Goal: Task Accomplishment & Management: Manage account settings

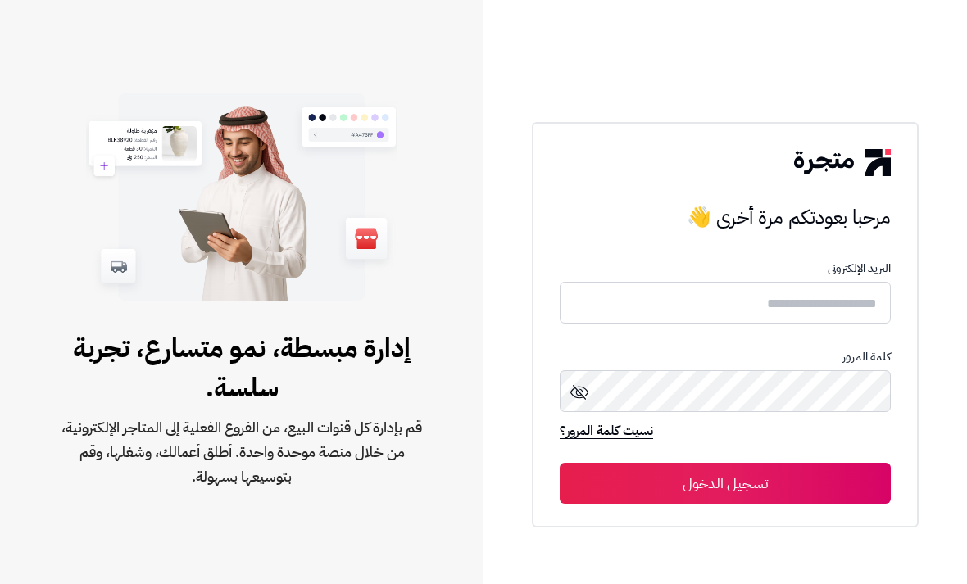
scroll to position [88, 0]
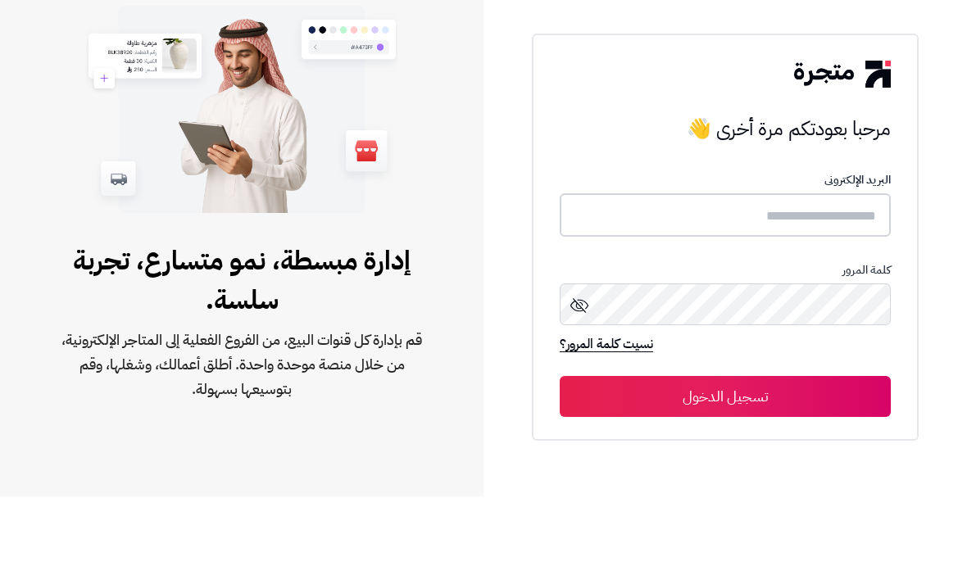
type input "******"
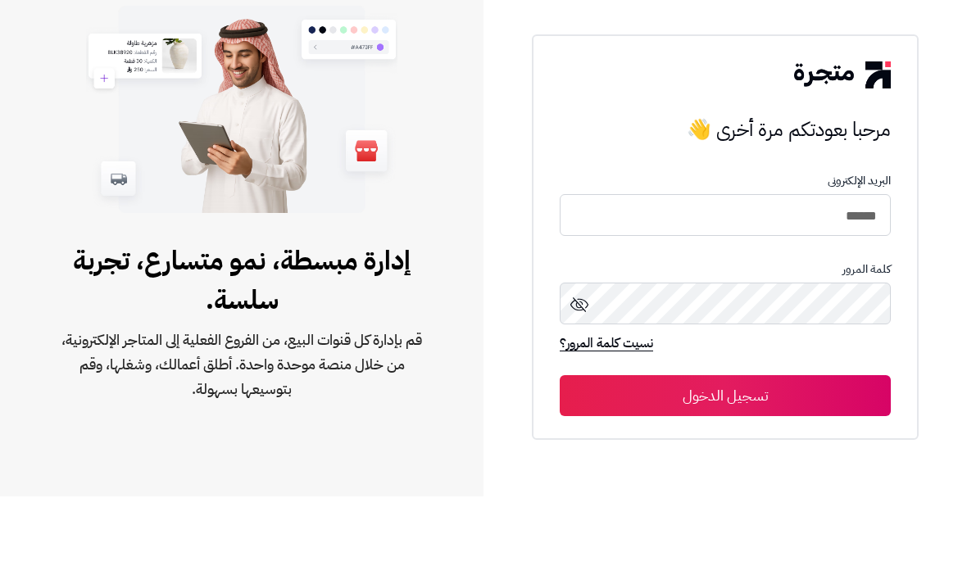
click at [725, 463] on button "تسجيل الدخول" at bounding box center [725, 483] width 331 height 41
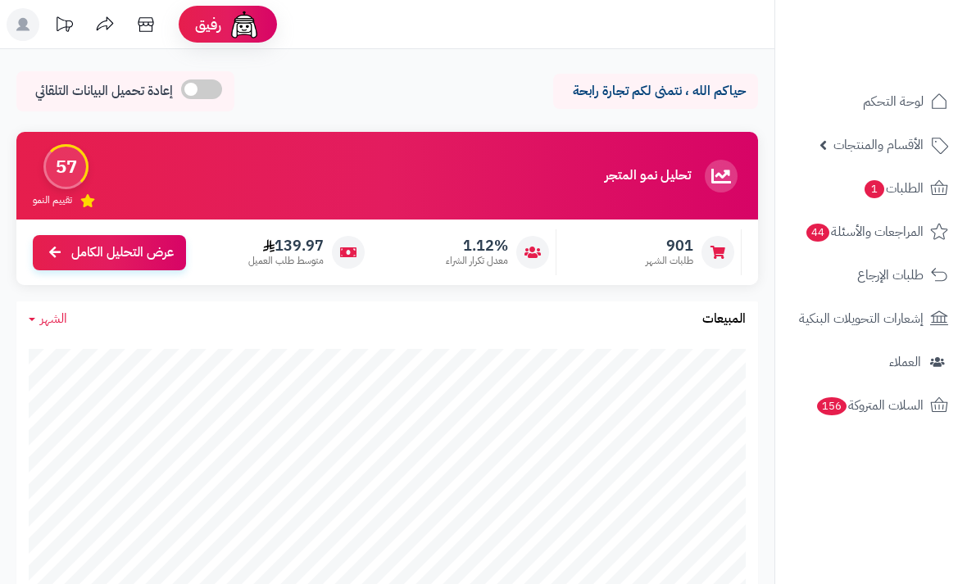
click at [898, 201] on link "الطلبات 1" at bounding box center [871, 188] width 172 height 39
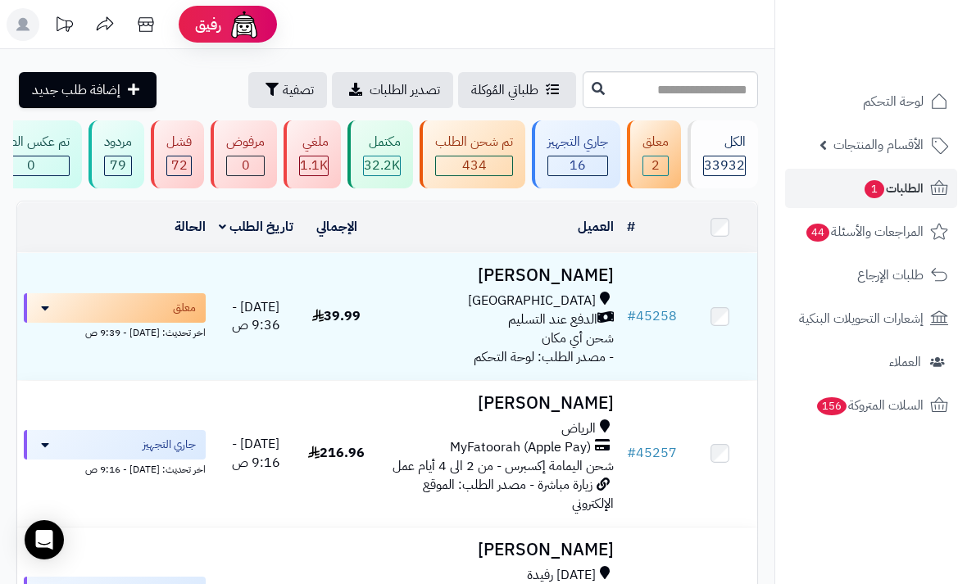
click at [283, 97] on span "تصفية" at bounding box center [298, 90] width 31 height 20
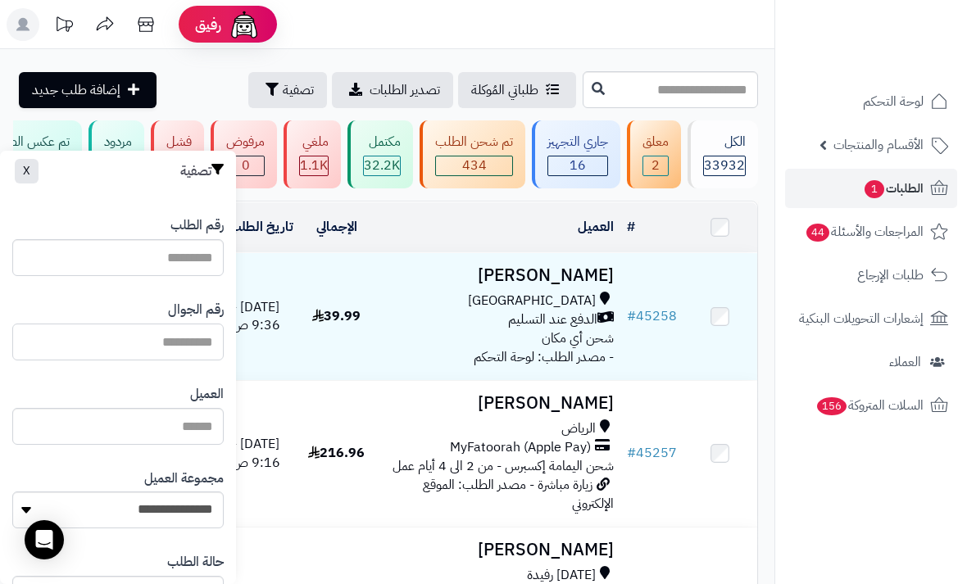
click at [138, 338] on input "text" at bounding box center [117, 342] width 211 height 37
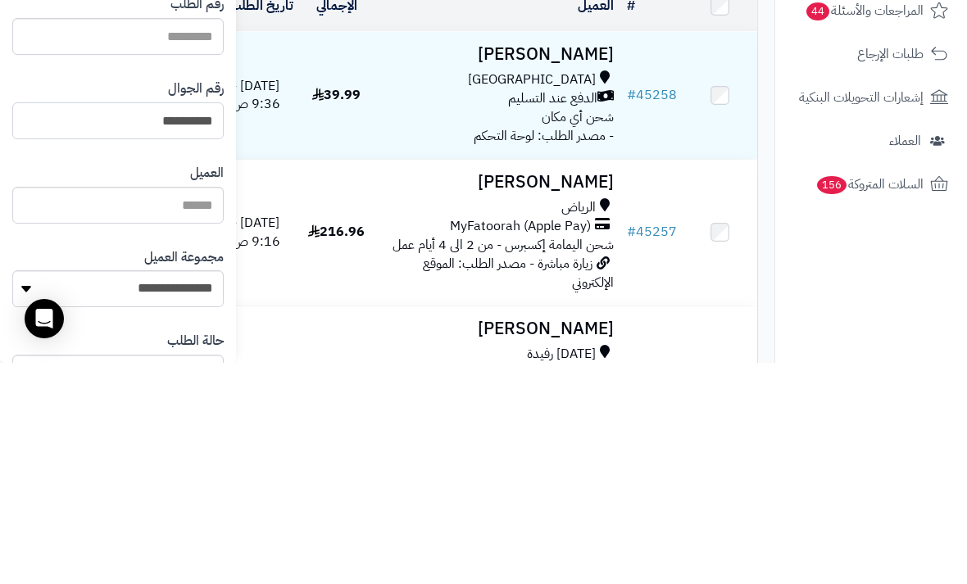
type input "**********"
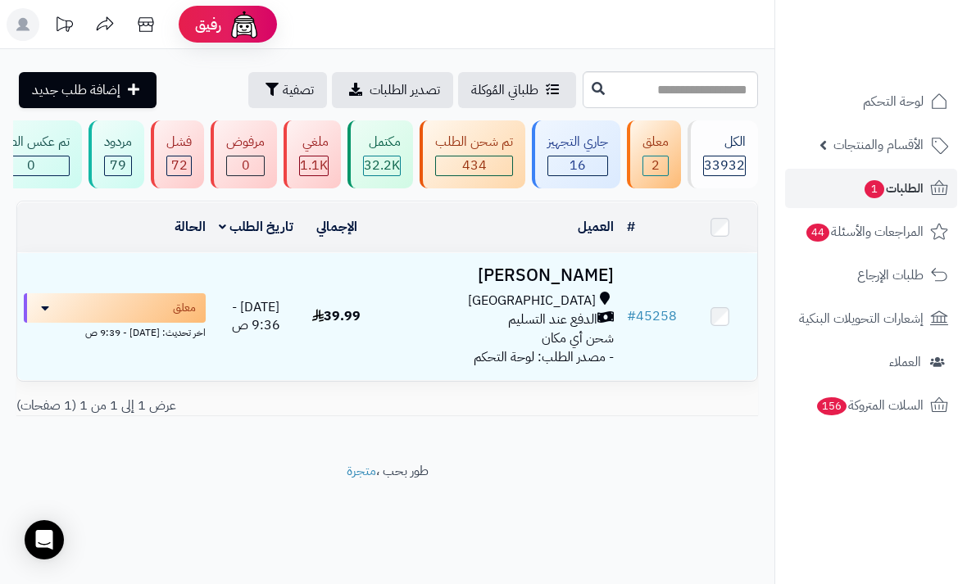
click at [594, 270] on h3 "[PERSON_NAME]" at bounding box center [497, 275] width 234 height 19
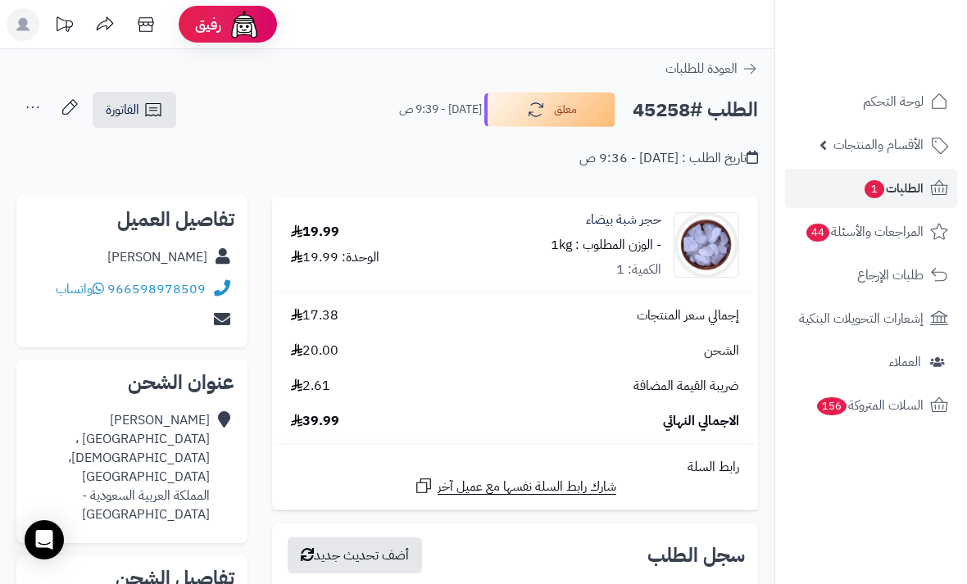
click at [891, 103] on span "لوحة التحكم" at bounding box center [893, 101] width 61 height 23
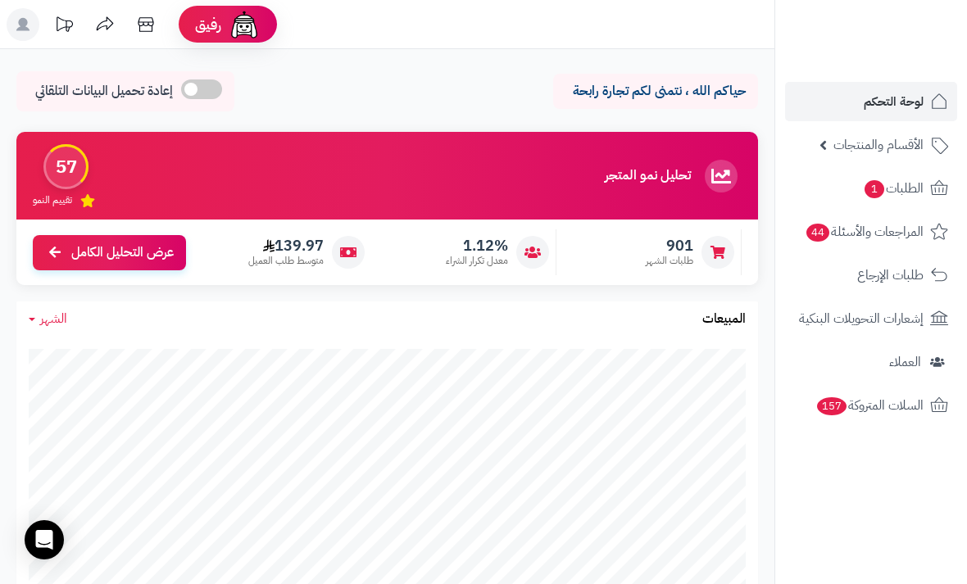
click at [132, 239] on link "عرض التحليل الكامل" at bounding box center [109, 252] width 153 height 35
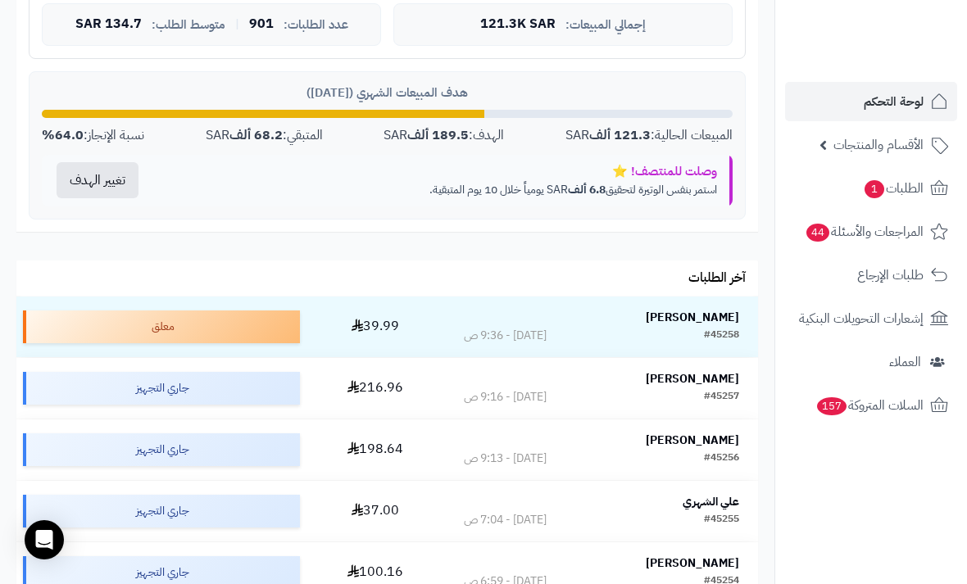
scroll to position [647, 0]
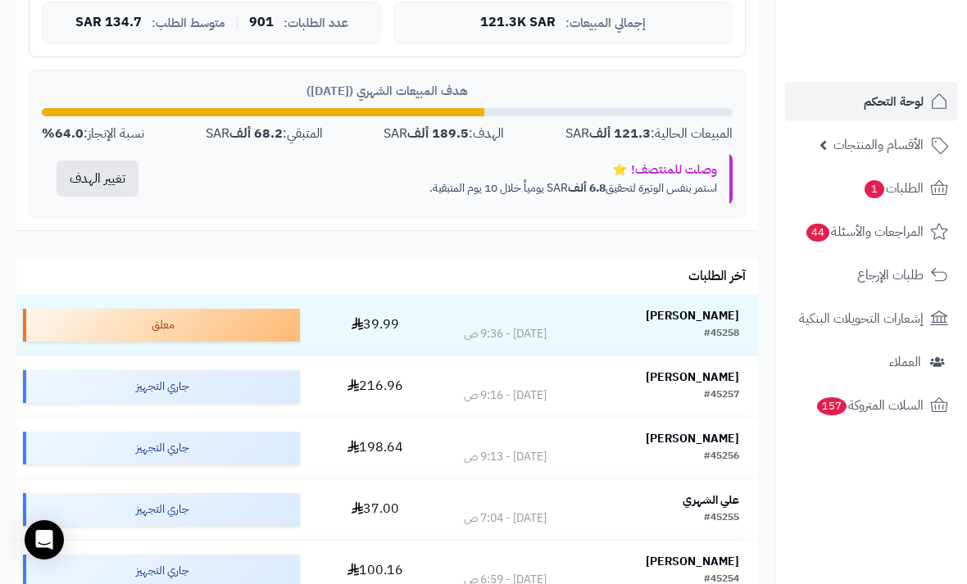
click at [928, 179] on link "الطلبات 1" at bounding box center [871, 188] width 172 height 39
